Goal: Find specific page/section: Find specific page/section

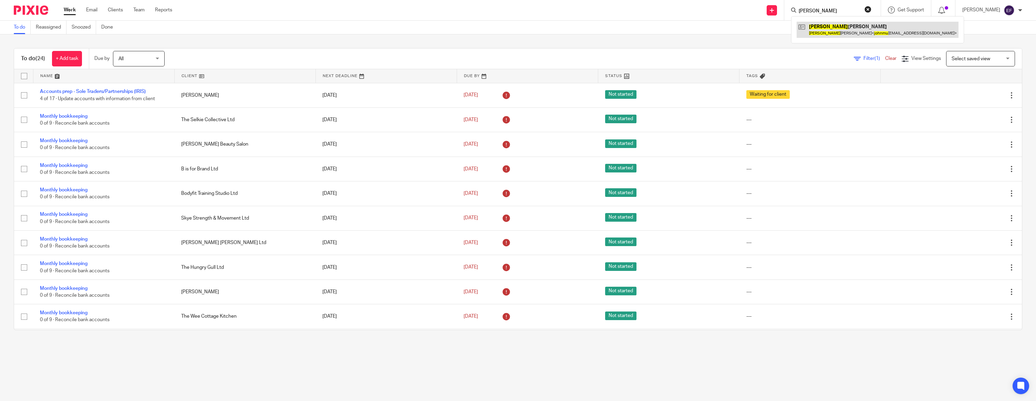
type input "[PERSON_NAME]"
click at [881, 27] on link at bounding box center [878, 30] width 162 height 16
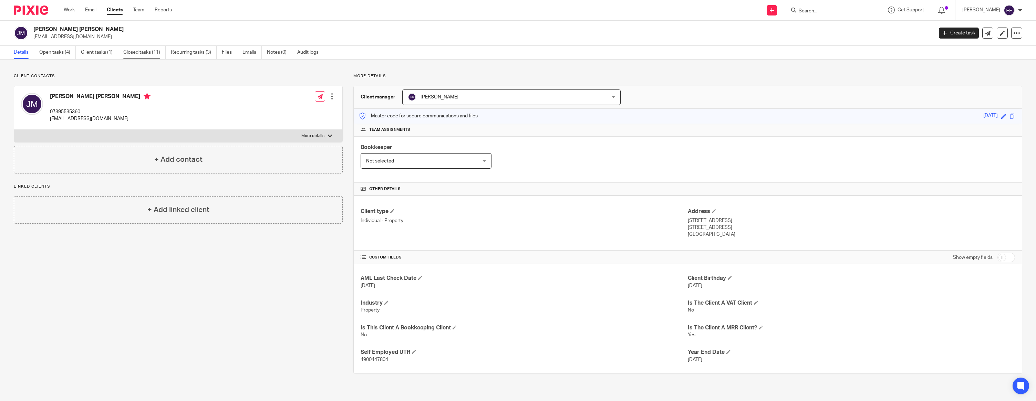
click at [138, 53] on link "Closed tasks (11)" at bounding box center [144, 52] width 42 height 13
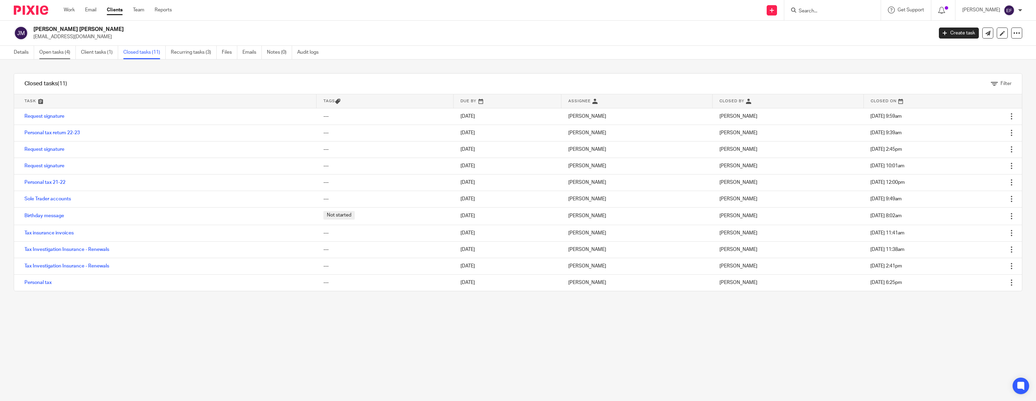
click at [68, 52] on link "Open tasks (4)" at bounding box center [57, 52] width 37 height 13
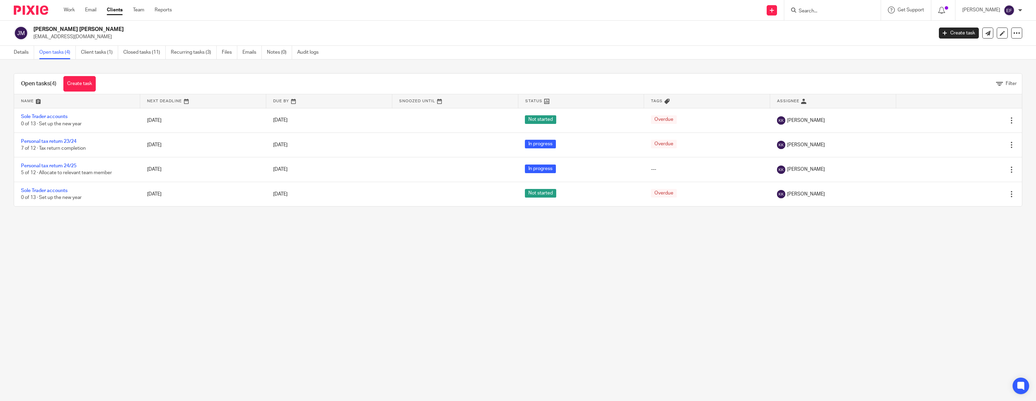
click at [29, 7] on img at bounding box center [31, 10] width 34 height 9
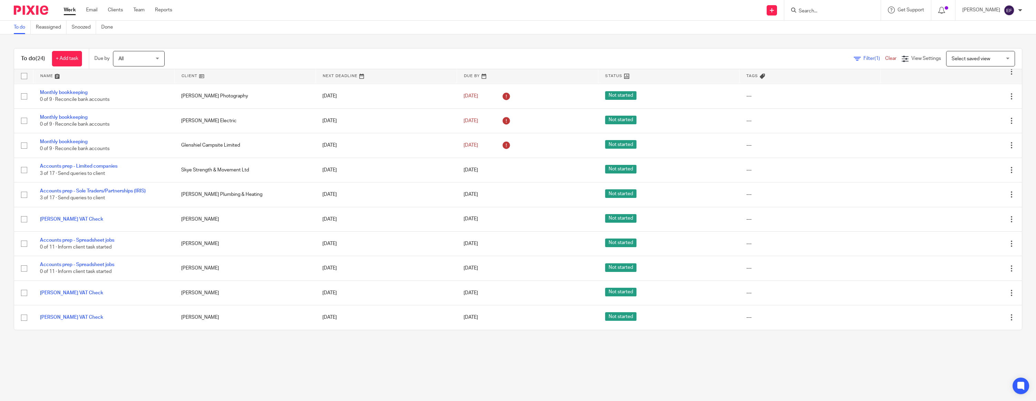
scroll to position [351, 0]
